Goal: Navigation & Orientation: Understand site structure

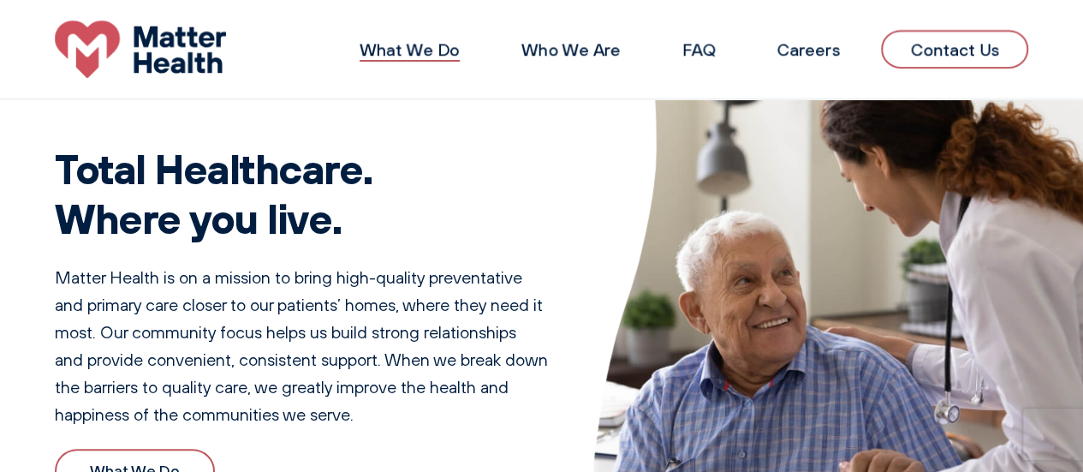
click at [440, 50] on link "What We Do" at bounding box center [410, 49] width 100 height 21
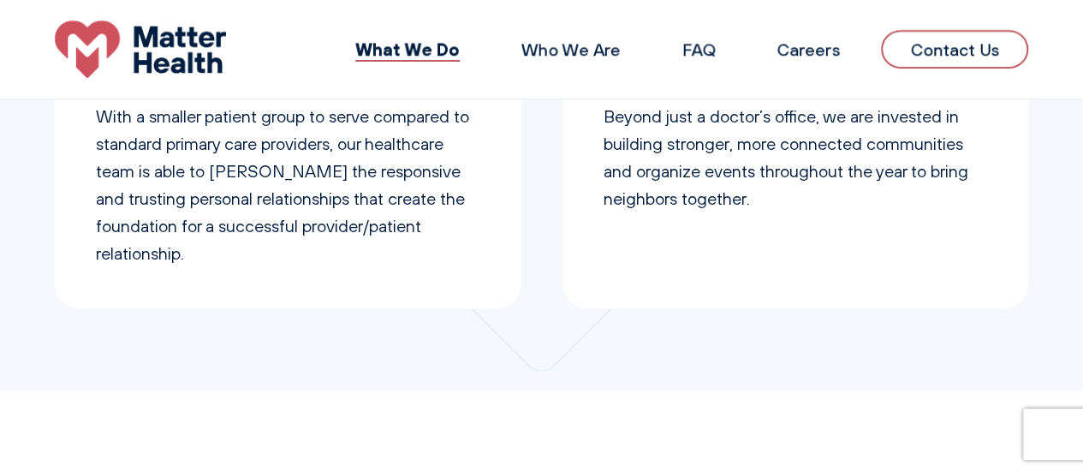
scroll to position [635, 0]
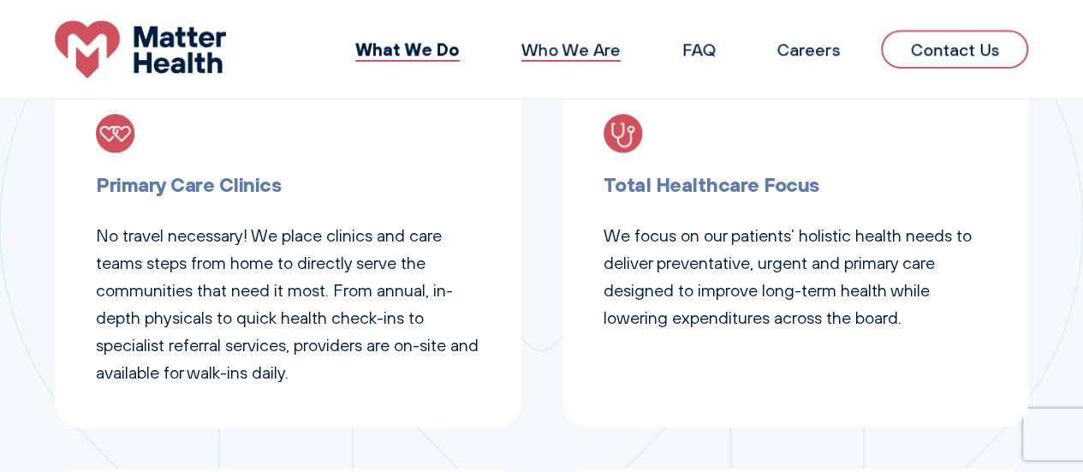
click at [564, 44] on link "Who We Are" at bounding box center [571, 49] width 99 height 21
